Goal: Navigation & Orientation: Find specific page/section

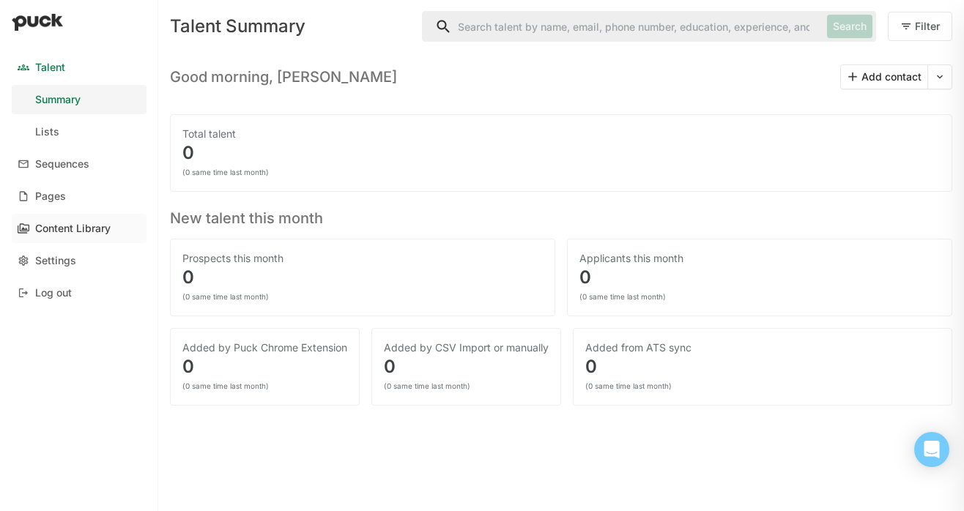
click at [67, 229] on div "Content Library" at bounding box center [72, 229] width 75 height 12
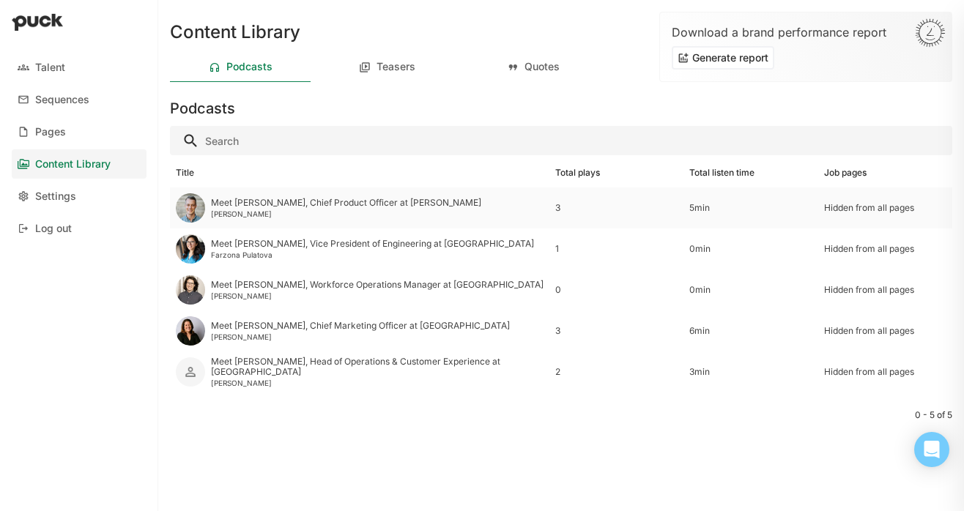
click at [845, 212] on div "Hidden from all pages" at bounding box center [885, 208] width 122 height 10
click at [77, 127] on link "Pages" at bounding box center [79, 131] width 135 height 29
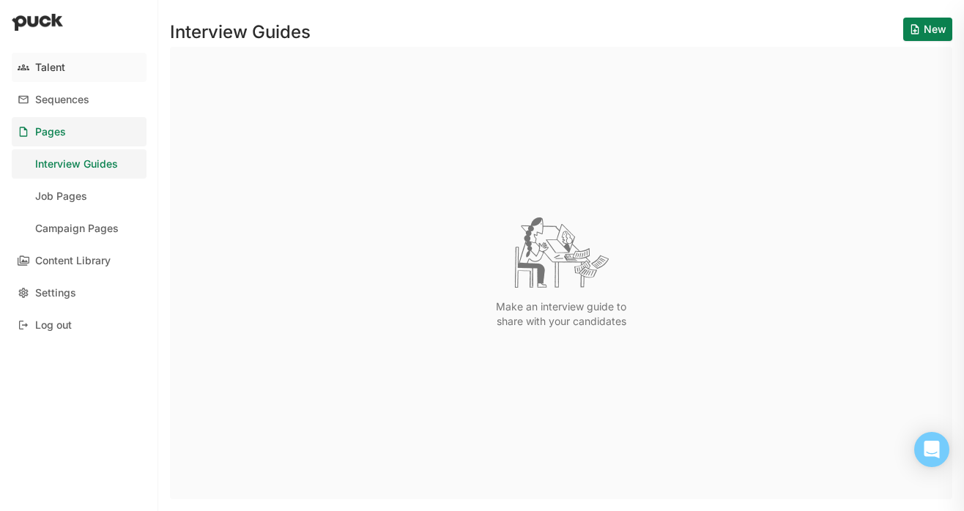
click at [62, 70] on div "Talent" at bounding box center [50, 68] width 30 height 12
